Goal: Go to known website: Access a specific website the user already knows

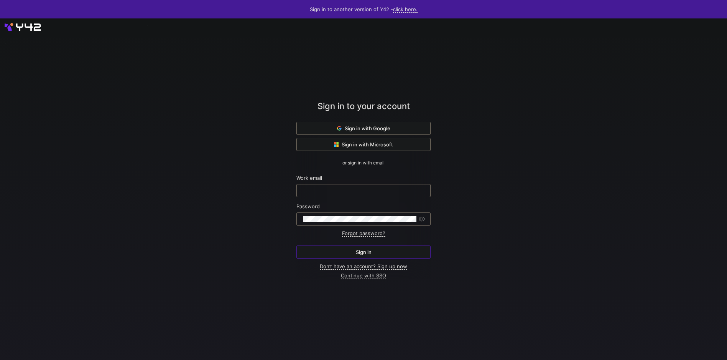
click at [402, 127] on span at bounding box center [364, 128] width 134 height 12
